Goal: Check status: Check status

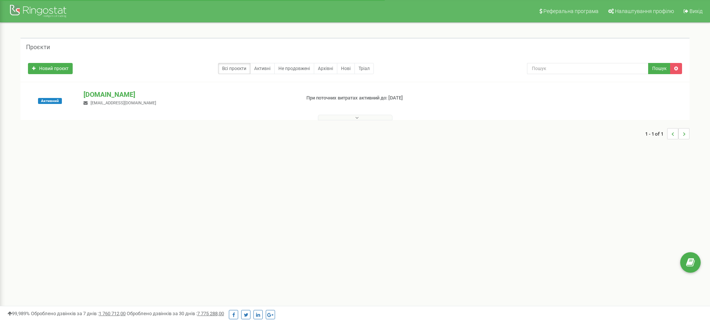
click at [353, 117] on button at bounding box center [355, 118] width 75 height 6
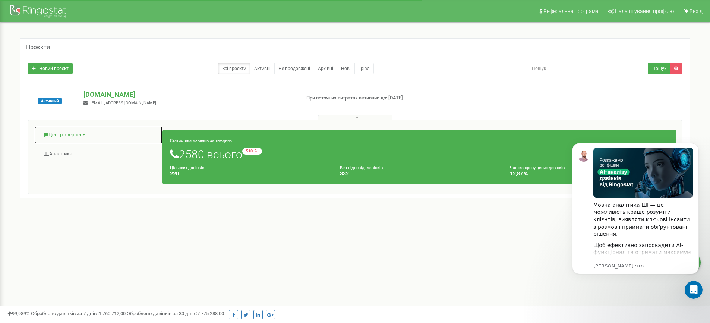
click at [61, 134] on link "Центр звернень" at bounding box center [98, 135] width 129 height 18
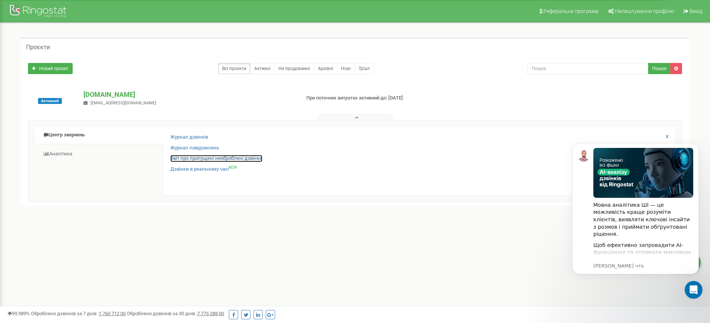
click at [199, 157] on link "Звіт про пропущені необроблені дзвінки" at bounding box center [216, 158] width 92 height 7
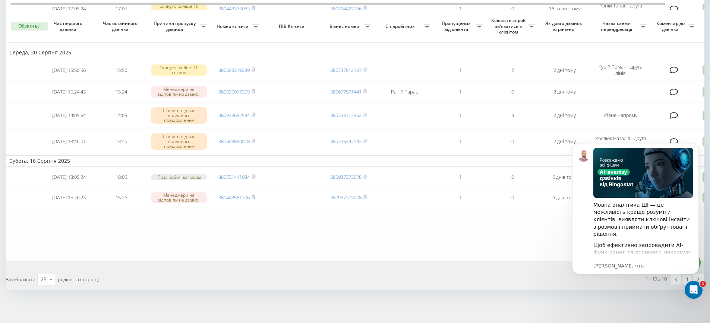
scroll to position [174, 0]
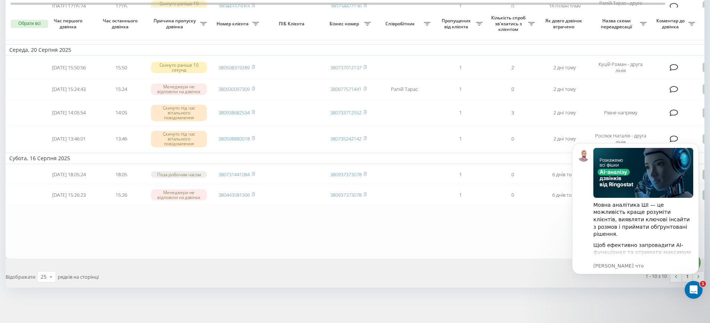
click at [704, 111] on div "Необроблені пропущені дзвінки Оброблені дзвінки [DATE] - [DATE] Обрати всі Час …" at bounding box center [355, 89] width 710 height 468
click at [702, 110] on div at bounding box center [702, 74] width 2 height 380
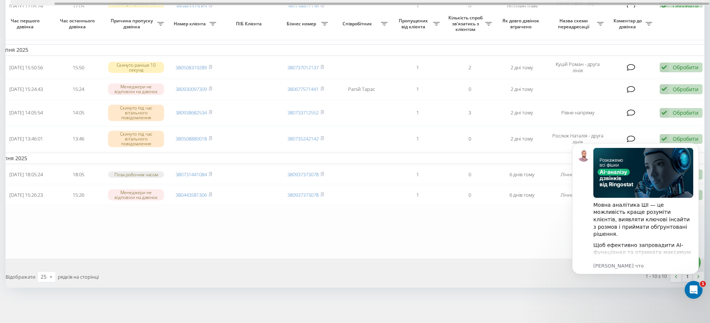
scroll to position [0, 47]
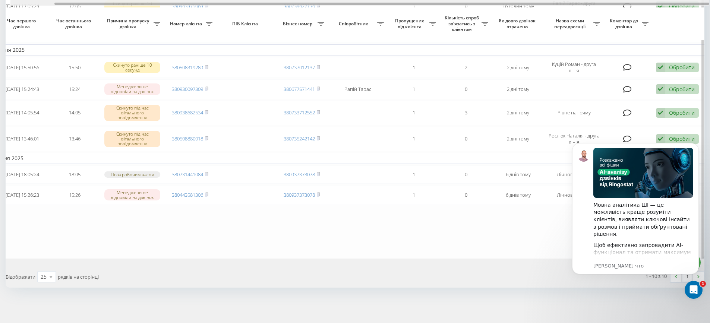
drag, startPoint x: 416, startPoint y: 4, endPoint x: 550, endPoint y: 42, distance: 139.6
click at [470, 11] on div "Обрати всі Час першого дзвінка Час останнього дзвінка Причина пропуску дзвінка …" at bounding box center [355, 71] width 699 height 374
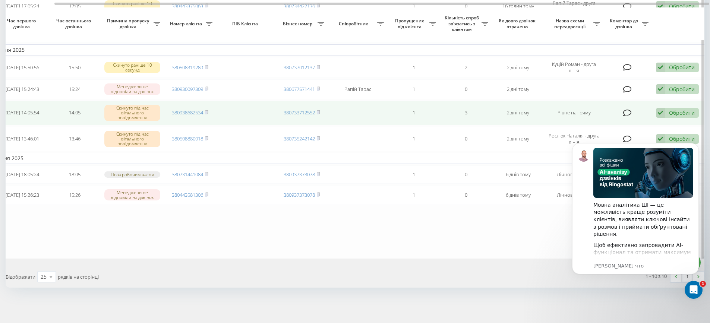
click at [667, 108] on div "Обробити Не вдалося зв'язатися Зв'язався з клієнтом за допомогою іншого каналу …" at bounding box center [677, 113] width 43 height 10
click at [622, 118] on div "Не вдалося зв'язатися" at bounding box center [628, 124] width 139 height 13
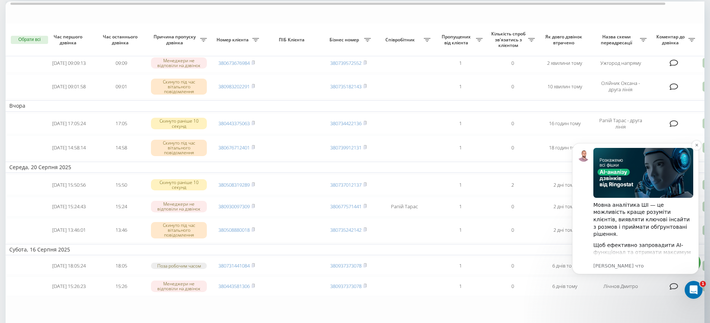
scroll to position [91, 0]
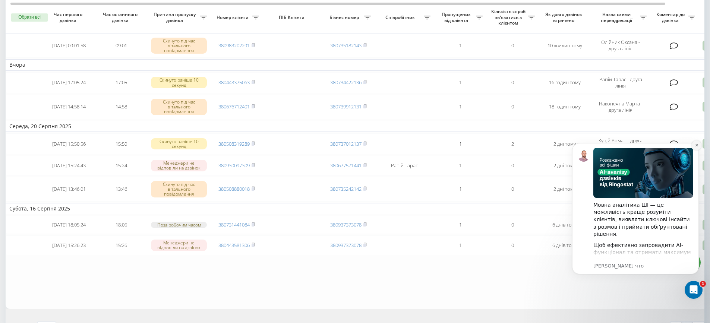
click at [697, 143] on icon "Dismiss notification" at bounding box center [696, 145] width 4 height 4
